Goal: Find specific page/section: Find specific page/section

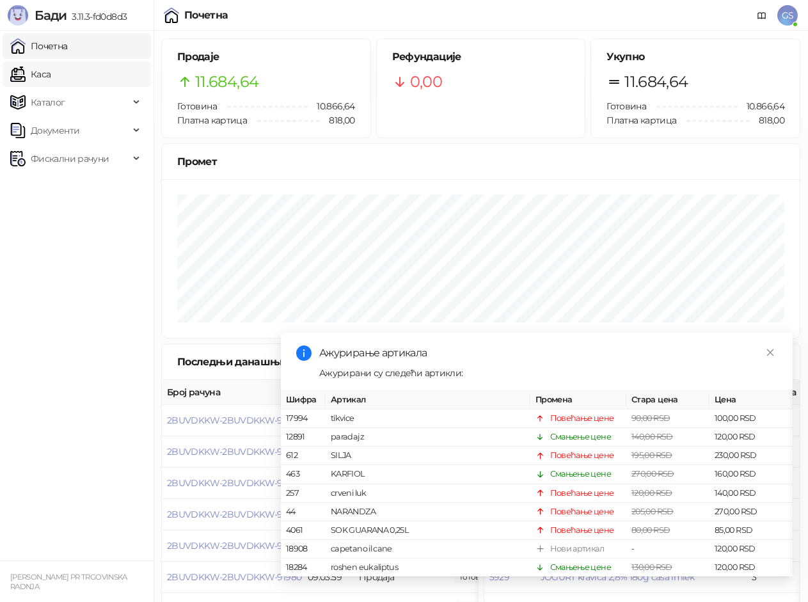
click at [51, 70] on link "Каса" at bounding box center [30, 74] width 40 height 26
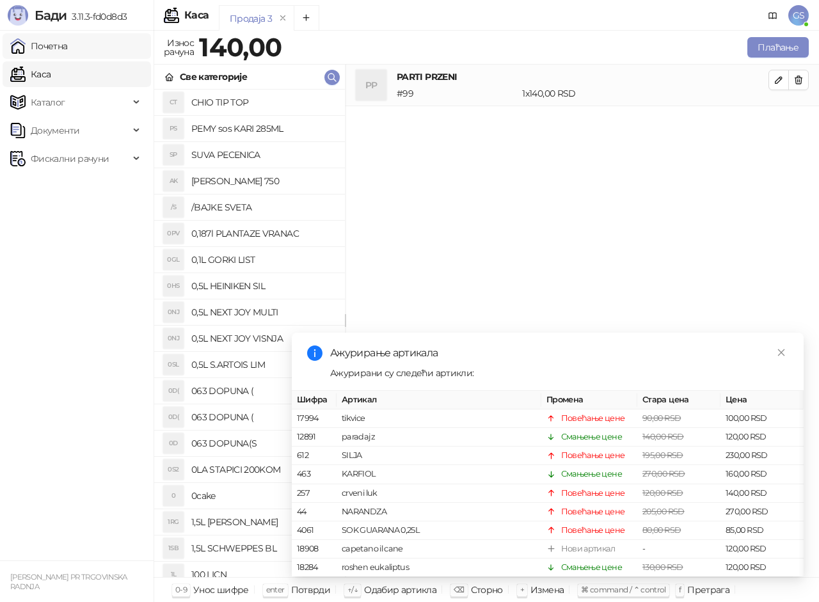
click at [68, 40] on link "Почетна" at bounding box center [39, 46] width 58 height 26
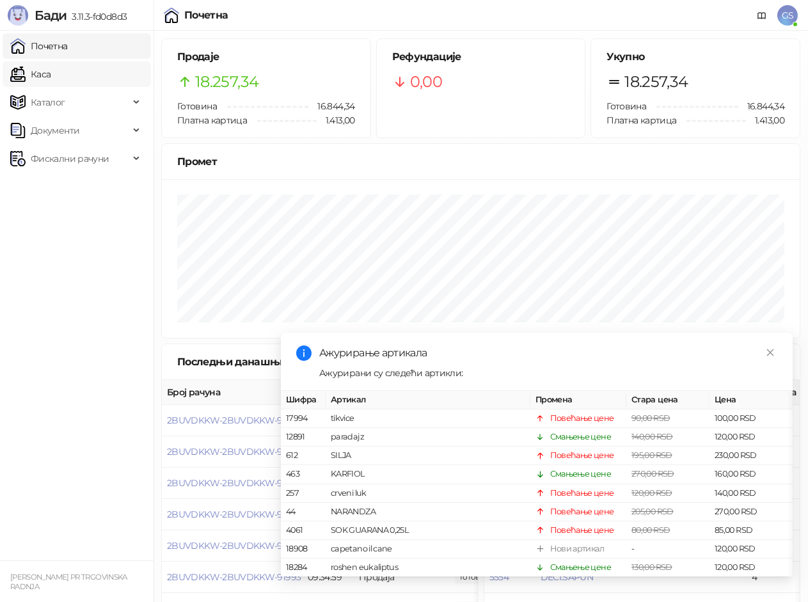
click at [51, 80] on link "Каса" at bounding box center [30, 74] width 40 height 26
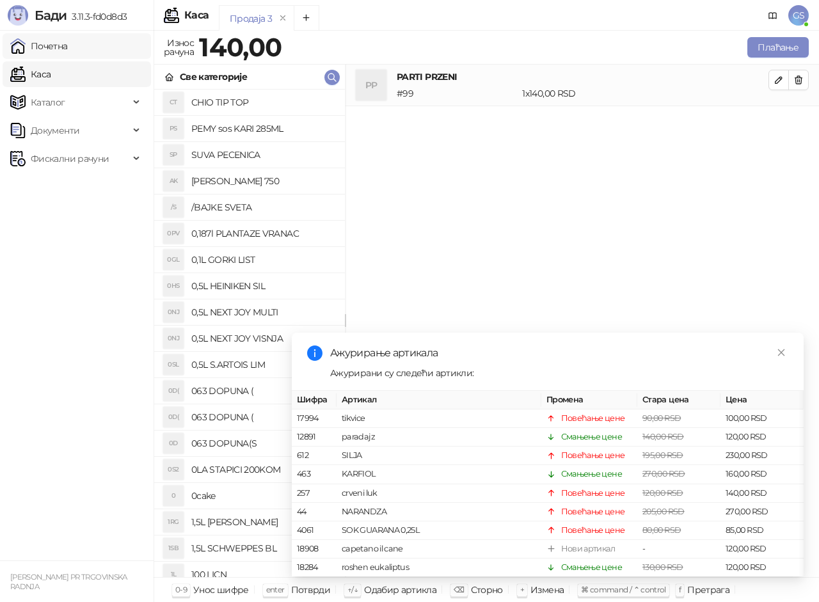
click at [67, 50] on link "Почетна" at bounding box center [39, 46] width 58 height 26
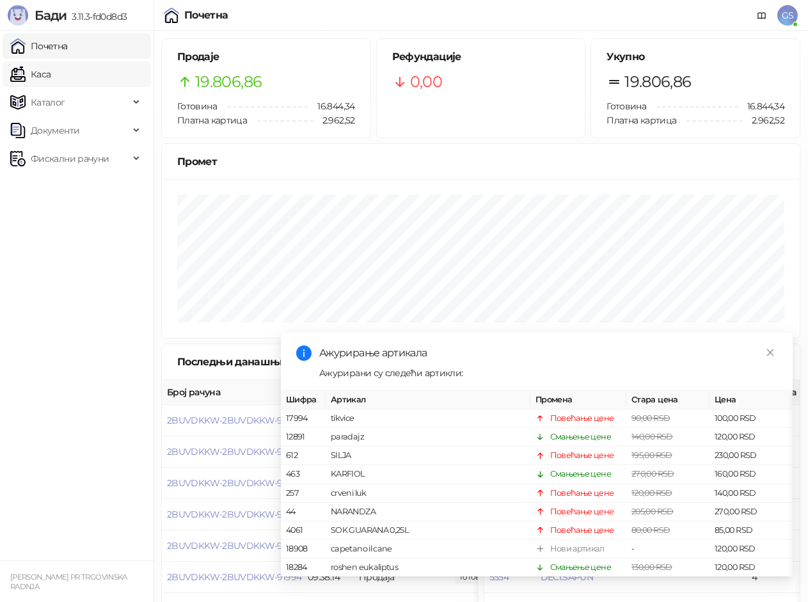
click at [51, 63] on link "Каса" at bounding box center [30, 74] width 40 height 26
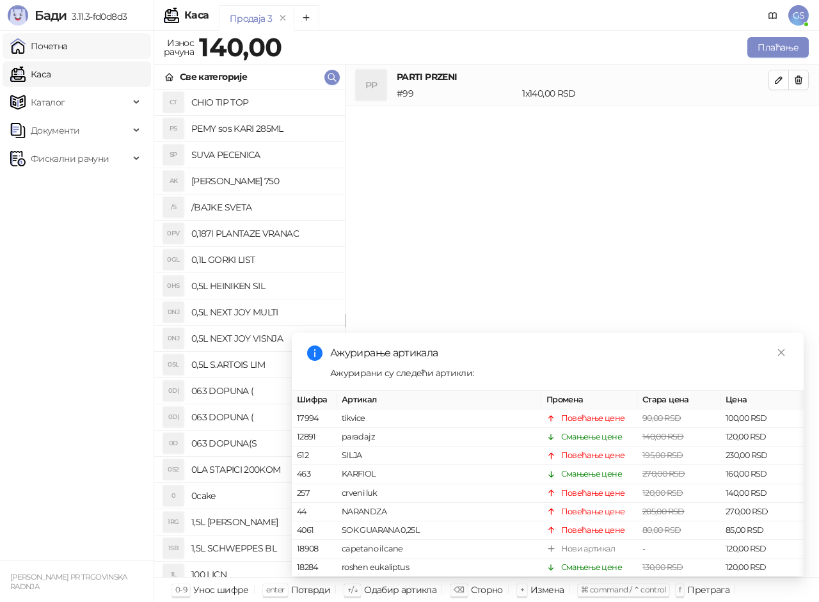
click at [67, 42] on link "Почетна" at bounding box center [39, 46] width 58 height 26
